Goal: Transaction & Acquisition: Purchase product/service

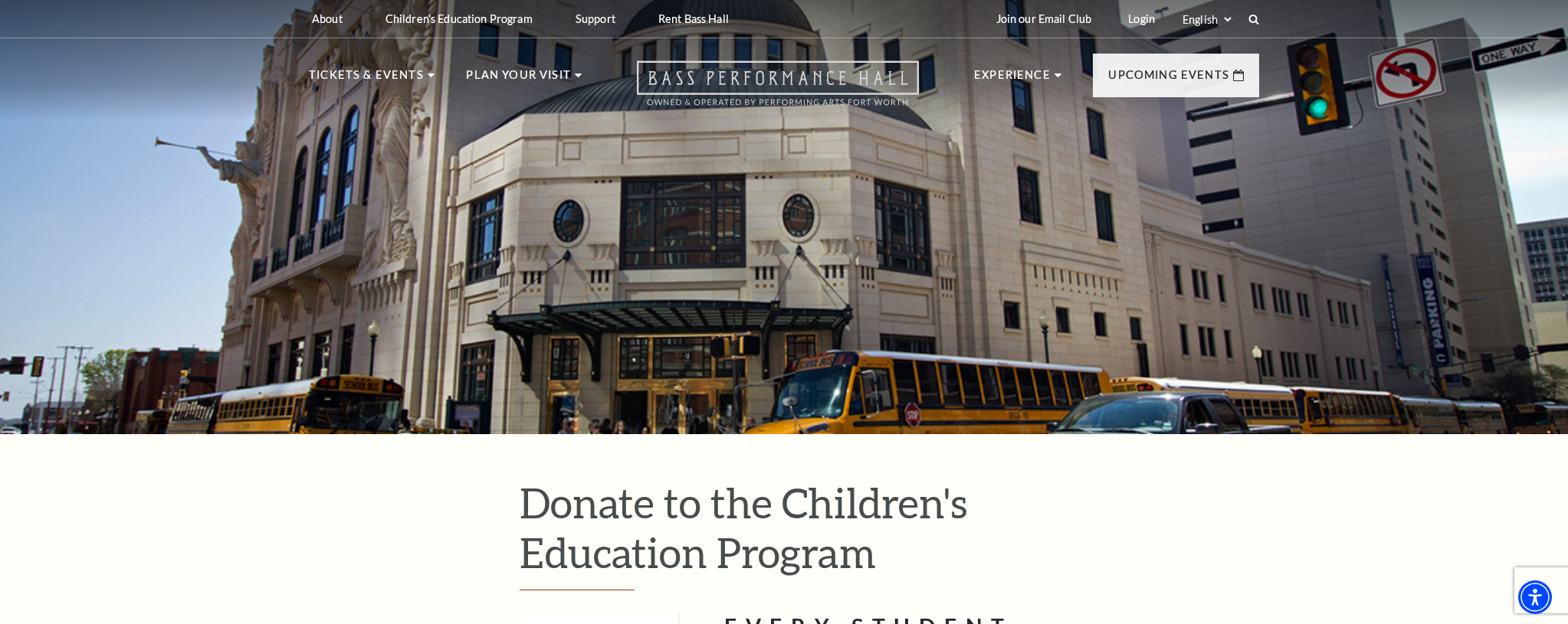
click at [730, 81] on icon "Open this option" at bounding box center [778, 83] width 282 height 45
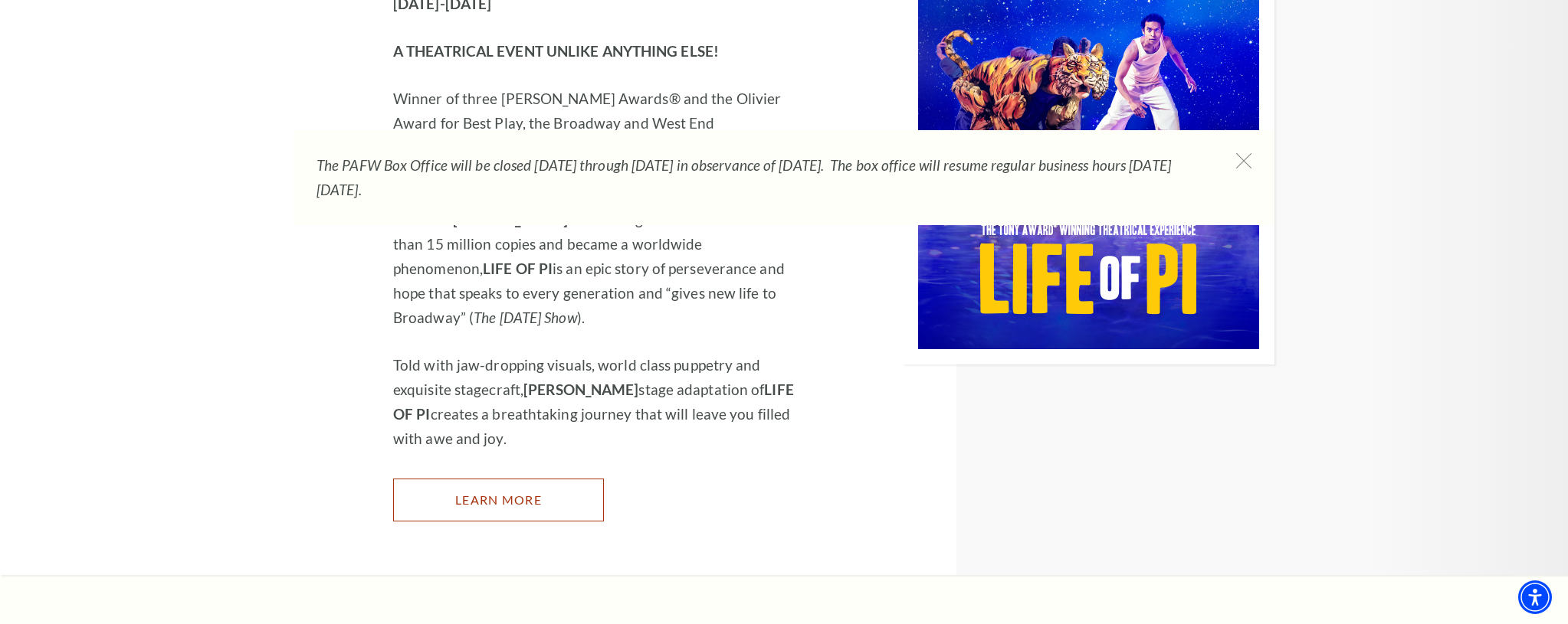
click at [540, 479] on link "Learn More" at bounding box center [498, 500] width 211 height 43
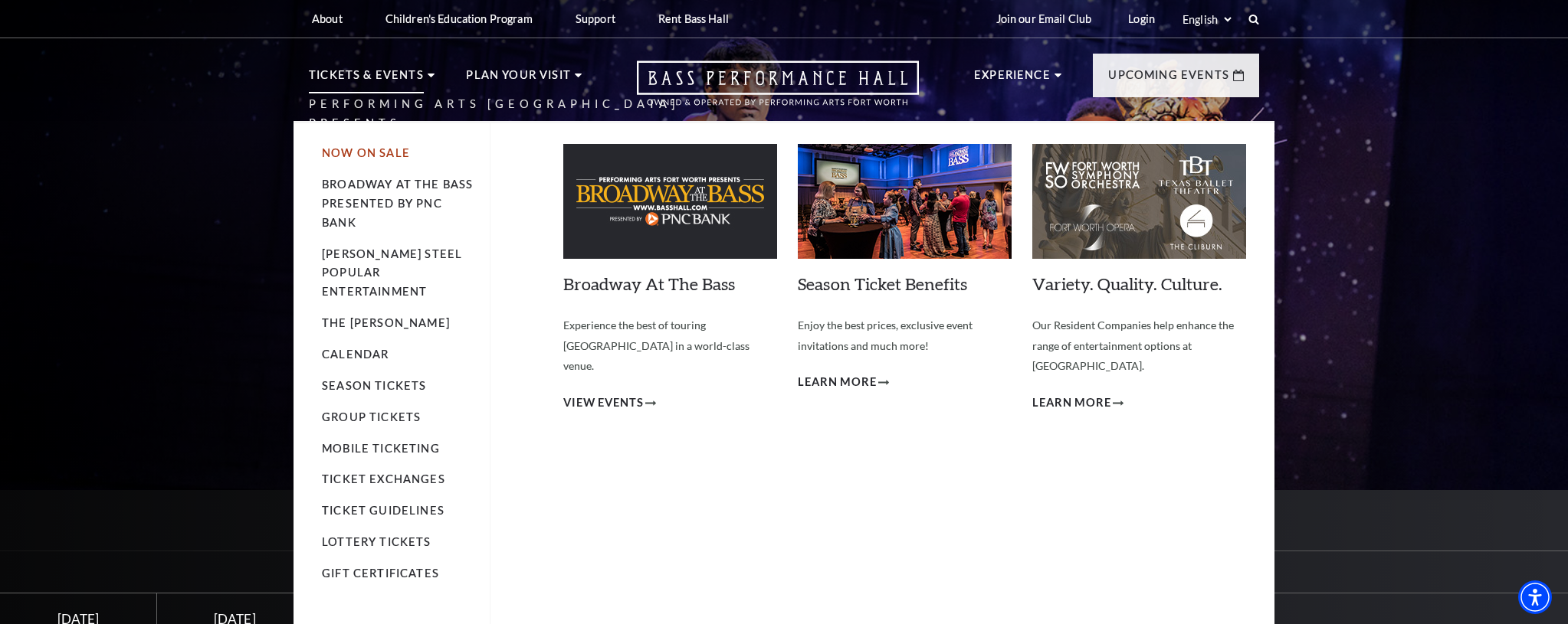
click at [348, 149] on link "Now On Sale" at bounding box center [365, 152] width 88 height 13
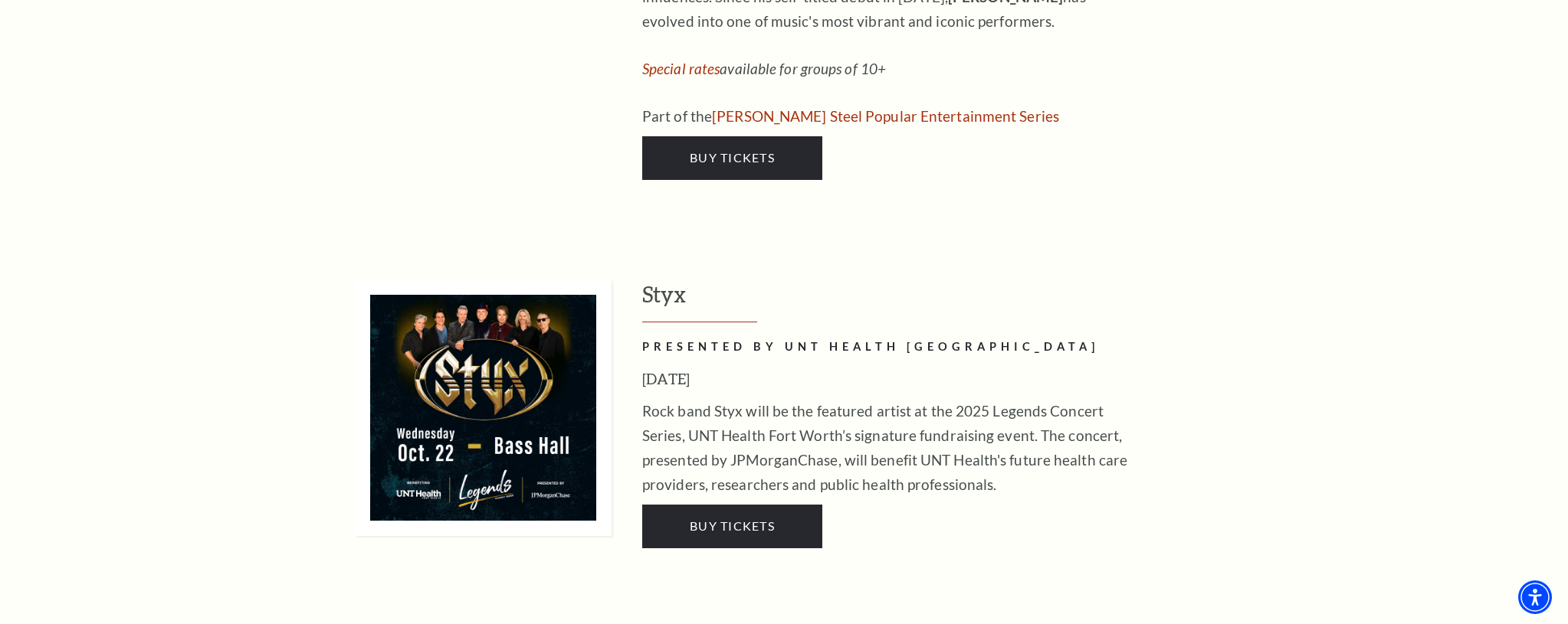
scroll to position [2958, 0]
click at [768, 519] on span "Buy Tickets" at bounding box center [732, 526] width 85 height 15
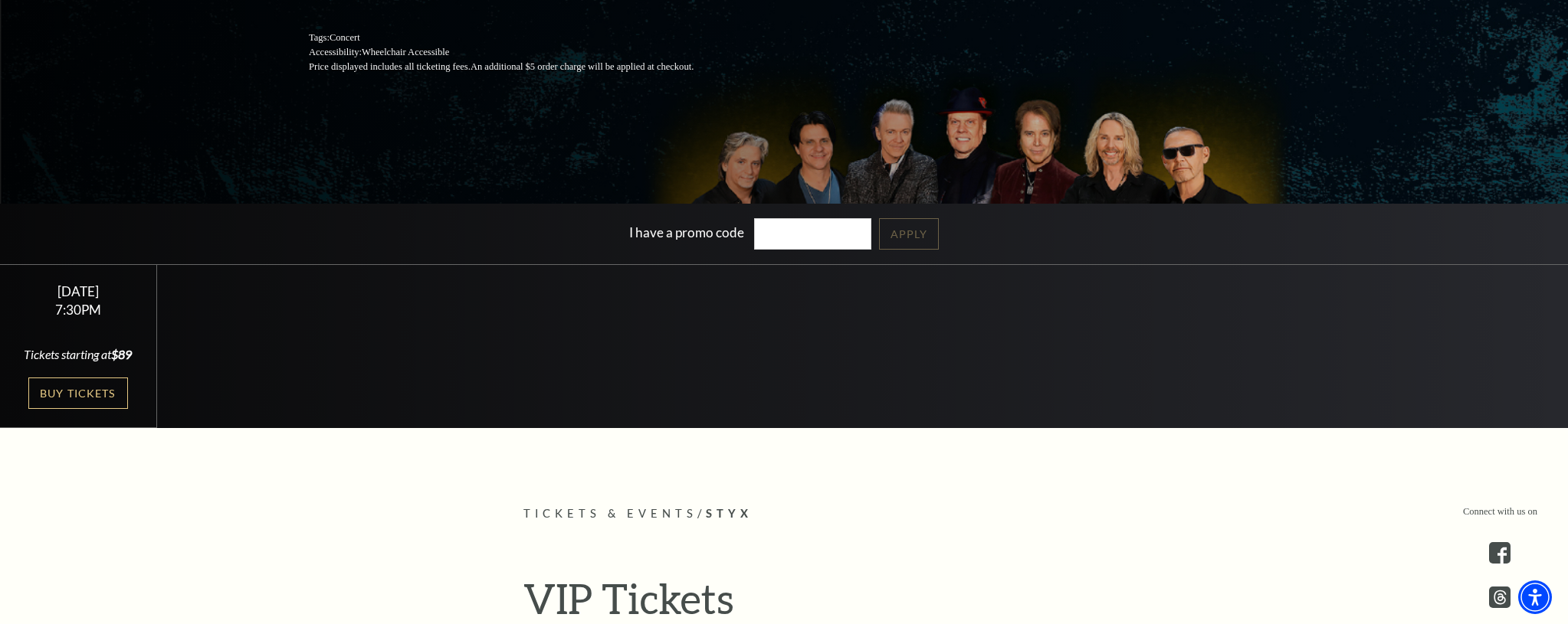
scroll to position [362, 0]
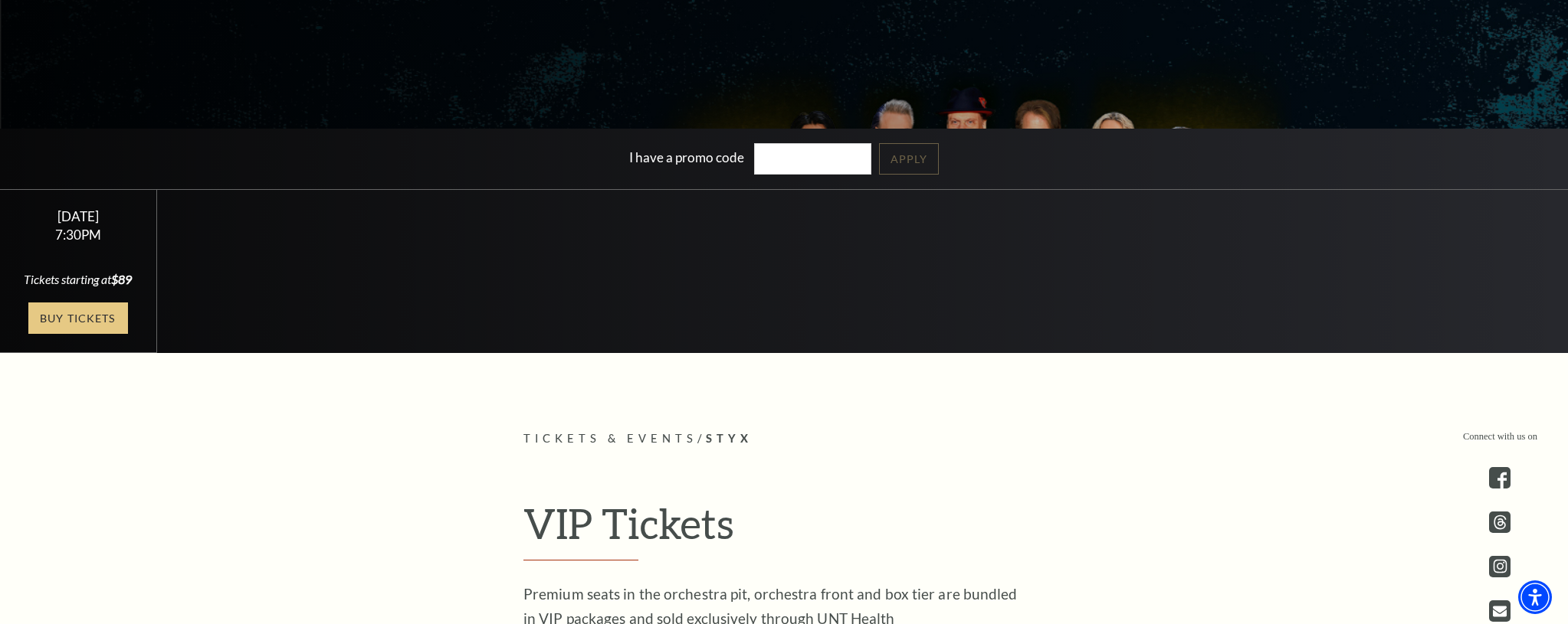
click at [77, 334] on link "Buy Tickets" at bounding box center [78, 318] width 100 height 31
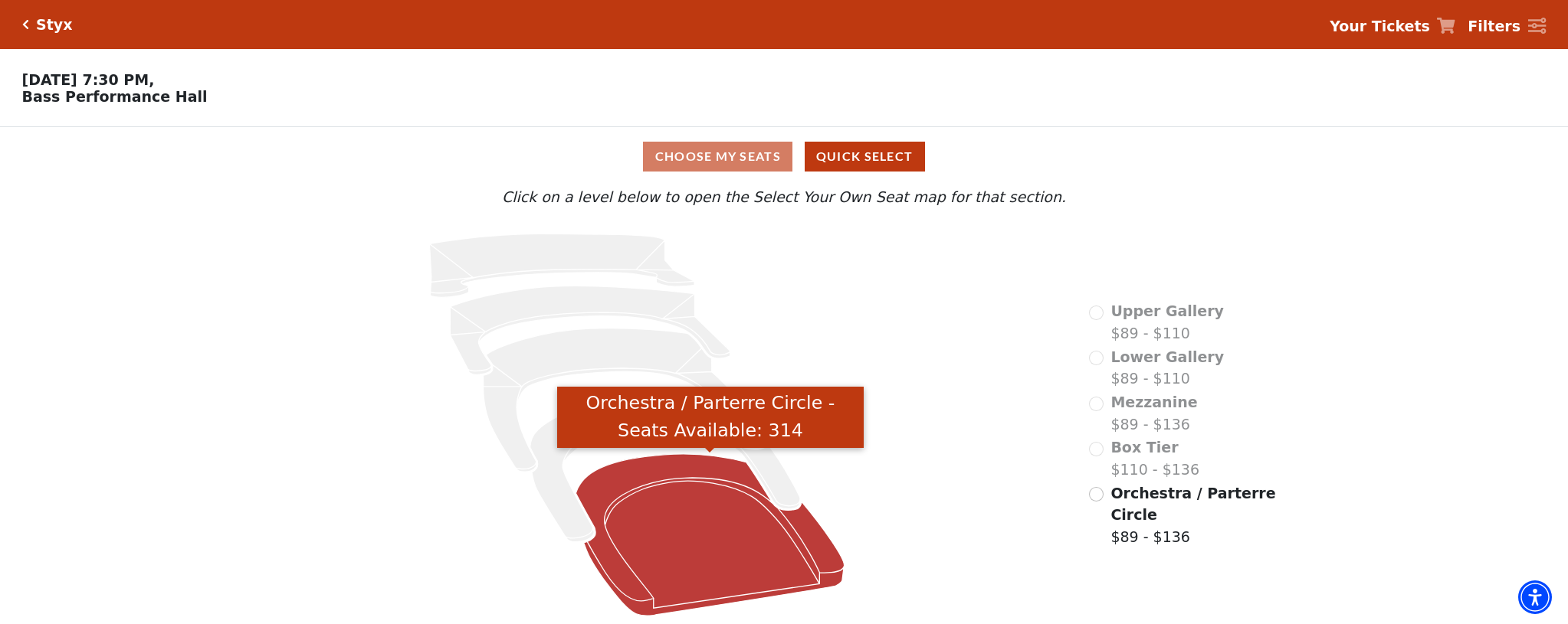
click at [663, 560] on icon "Orchestra / Parterre Circle - Seats Available: 314" at bounding box center [710, 535] width 268 height 162
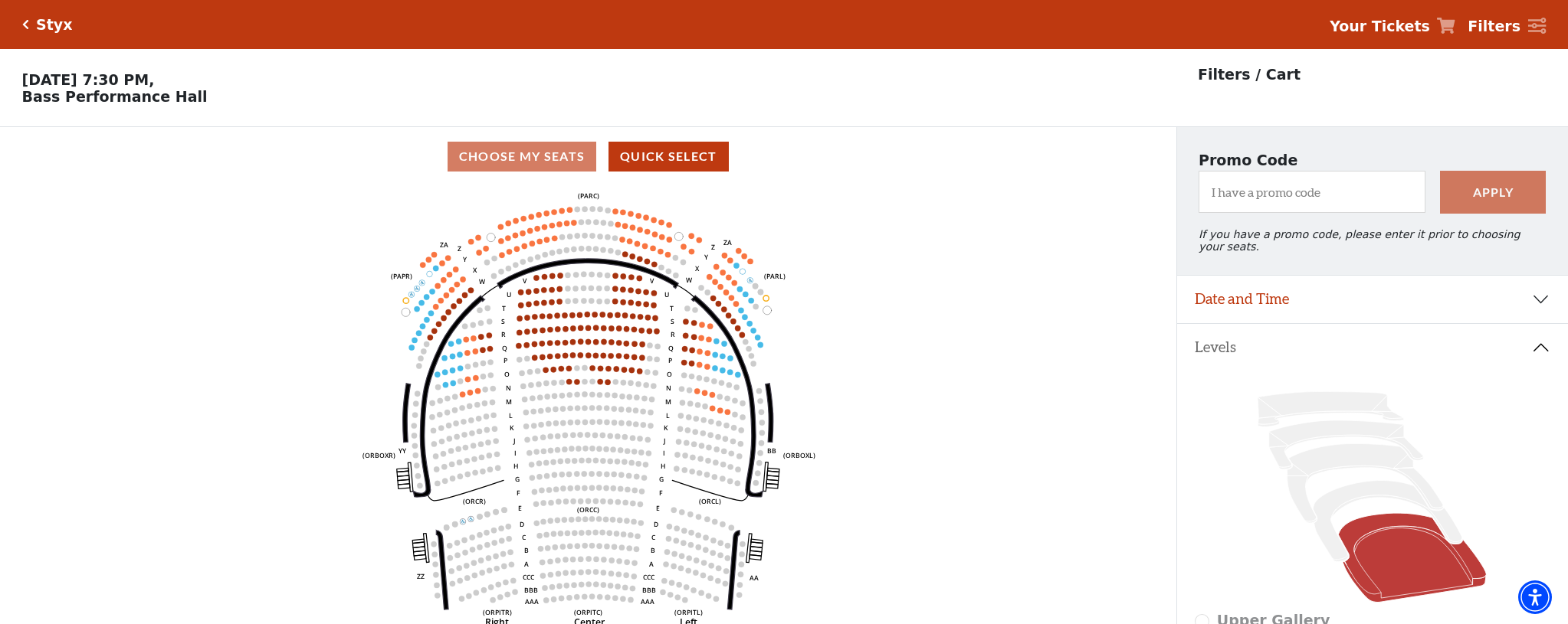
click at [36, 27] on h5 "Styx" at bounding box center [54, 25] width 36 height 18
click at [29, 26] on div "Styx" at bounding box center [51, 25] width 44 height 18
click at [130, 142] on div "Choose My Seats Quick Select" at bounding box center [588, 156] width 1176 height 30
click at [24, 24] on icon "Click here to go back to filters" at bounding box center [26, 25] width 7 height 11
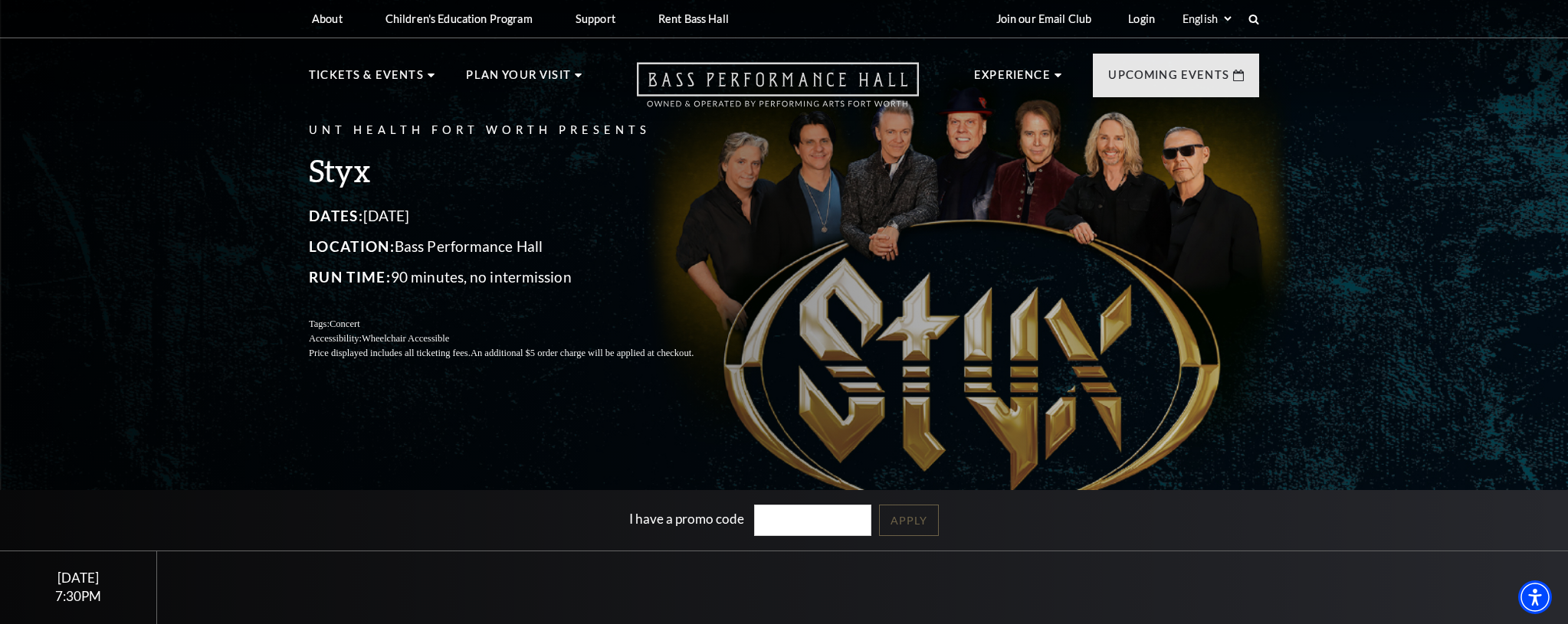
click at [733, 80] on icon at bounding box center [778, 85] width 282 height 45
